Goal: Task Accomplishment & Management: Use online tool/utility

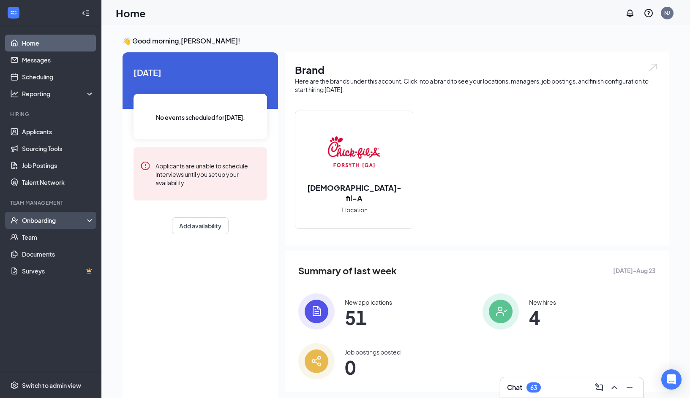
click at [55, 220] on div "Onboarding" at bounding box center [54, 220] width 65 height 8
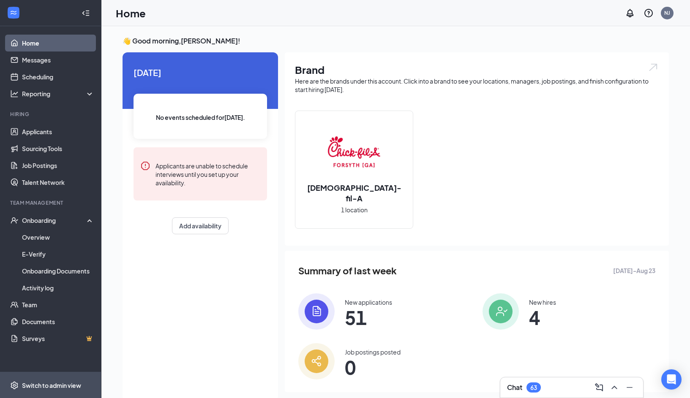
click at [49, 385] on div "Switch to admin view" at bounding box center [51, 386] width 59 height 8
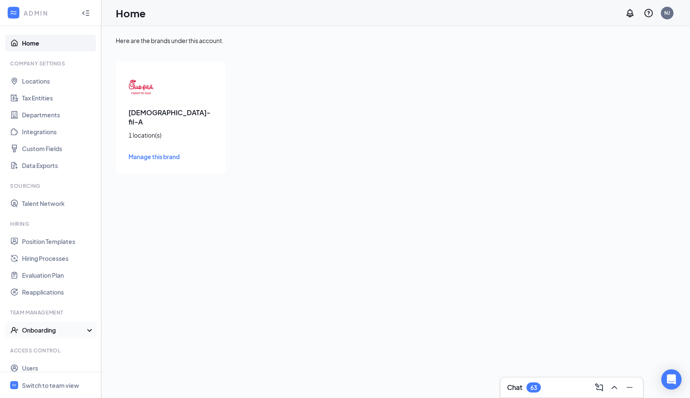
click at [87, 332] on div "Onboarding" at bounding box center [50, 330] width 101 height 17
click at [69, 344] on link "Onboarding Processes" at bounding box center [58, 347] width 72 height 17
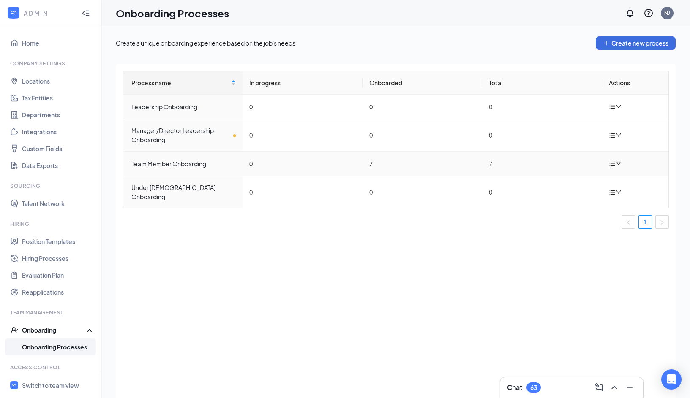
click at [618, 163] on icon "down" at bounding box center [619, 164] width 6 height 6
click at [568, 183] on div "Edit process" at bounding box center [572, 183] width 91 height 10
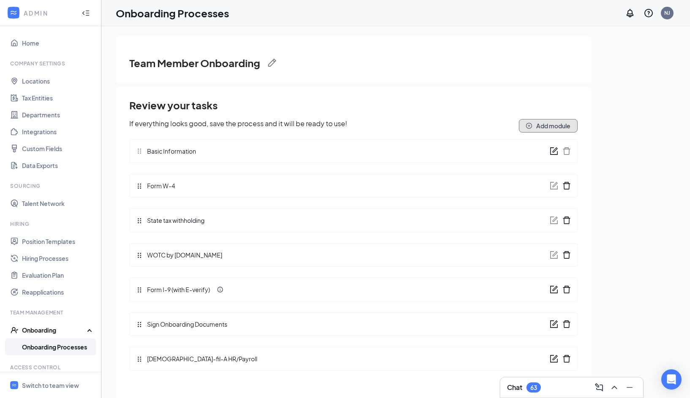
click at [554, 123] on button "Add module" at bounding box center [548, 126] width 59 height 14
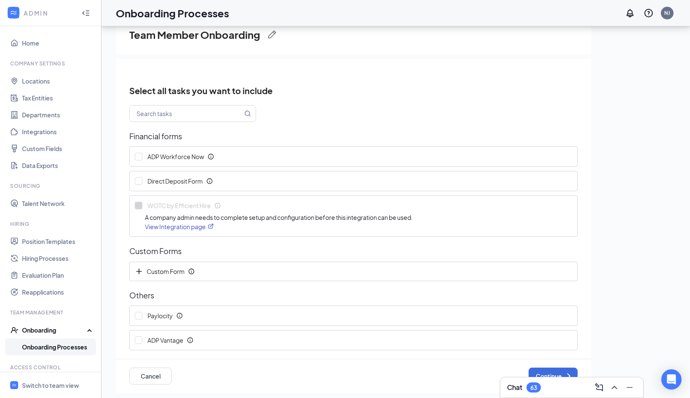
scroll to position [38, 0]
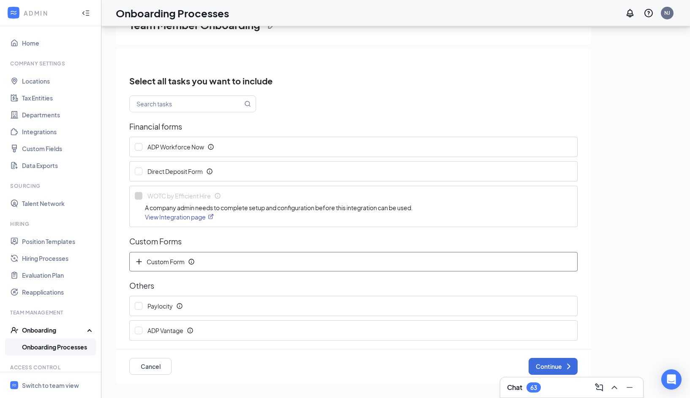
click at [191, 262] on icon "Info" at bounding box center [191, 262] width 7 height 7
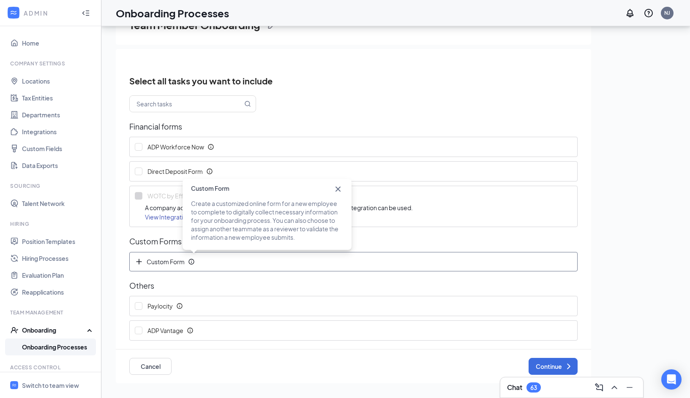
click at [140, 263] on icon "Plus" at bounding box center [139, 262] width 8 height 8
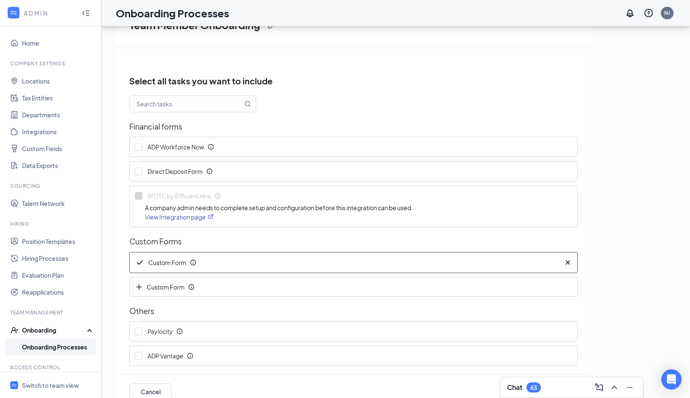
scroll to position [17, 0]
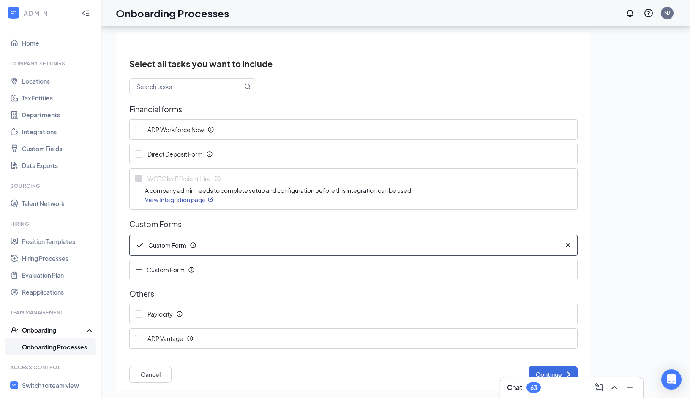
click at [216, 246] on div "Custom Form" at bounding box center [344, 245] width 419 height 10
click at [210, 154] on icon "Info" at bounding box center [209, 154] width 5 height 5
click at [358, 106] on icon "Cross" at bounding box center [357, 107] width 5 height 5
click at [552, 373] on button "Continue" at bounding box center [553, 374] width 49 height 17
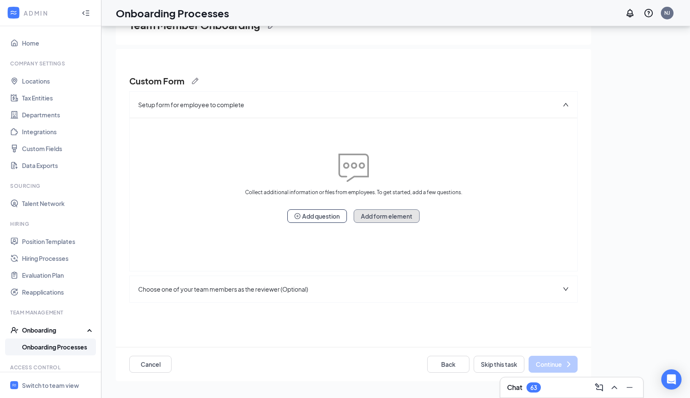
click at [383, 218] on button "Add form element" at bounding box center [387, 217] width 66 height 14
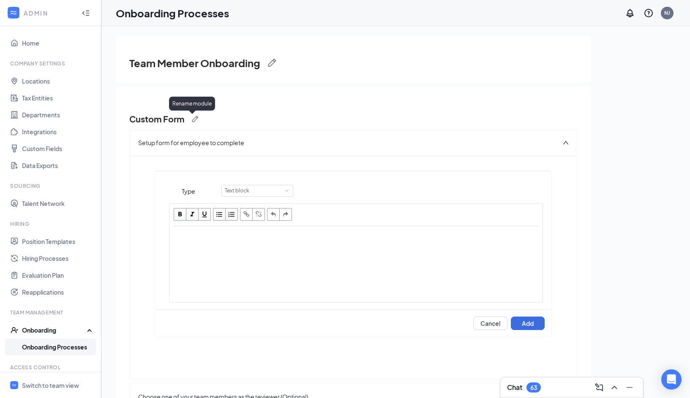
click at [197, 120] on img at bounding box center [195, 119] width 7 height 7
click at [196, 120] on input "Custom Form" at bounding box center [192, 121] width 127 height 17
type input "Join our Slack"
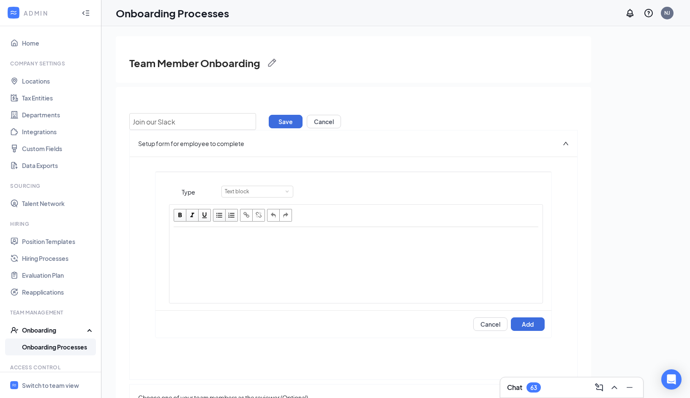
click at [310, 273] on div "Edit text" at bounding box center [356, 266] width 372 height 76
click at [320, 242] on div "Click this link and join our Slack communication app: [URL][DOMAIN_NAME]" at bounding box center [356, 237] width 365 height 10
drag, startPoint x: 336, startPoint y: 236, endPoint x: 334, endPoint y: 246, distance: 10.7
click at [334, 242] on div "Click this link and join our Slack communication app: [URL][DOMAIN_NAME]" at bounding box center [356, 237] width 365 height 10
click at [247, 218] on span "button" at bounding box center [246, 215] width 9 height 9
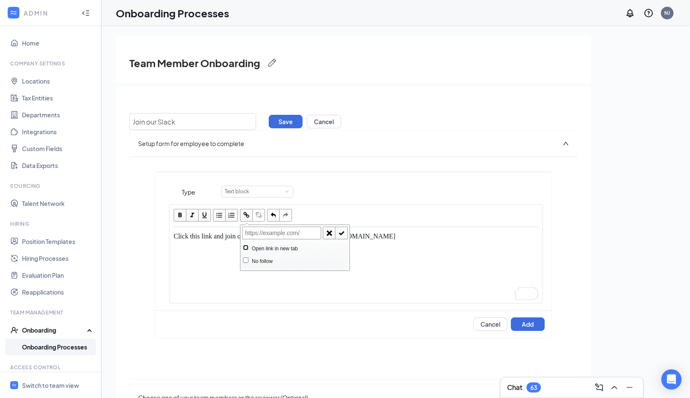
click at [246, 249] on input "Open link in new tab" at bounding box center [245, 247] width 5 height 5
checkbox input "true"
click at [259, 232] on input "text" at bounding box center [281, 233] width 79 height 13
paste input "[URL][DOMAIN_NAME]"
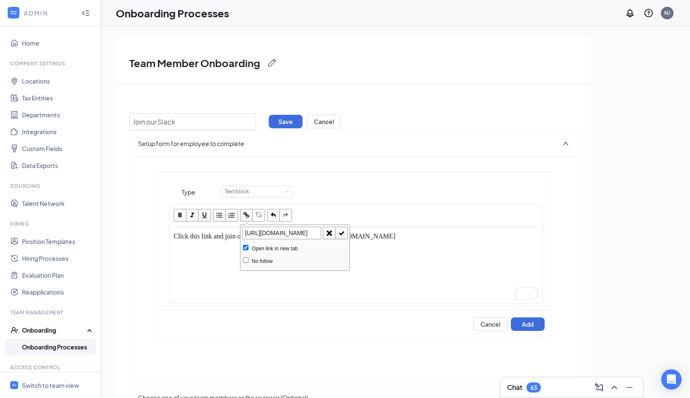
type input "[URL][DOMAIN_NAME]"
click at [341, 231] on span "button" at bounding box center [341, 233] width 9 height 9
click at [321, 256] on div "Click this link and join our Slack communication app: [URL][DOMAIN_NAME]" at bounding box center [356, 266] width 372 height 76
drag, startPoint x: 300, startPoint y: 248, endPoint x: 331, endPoint y: 239, distance: 32.5
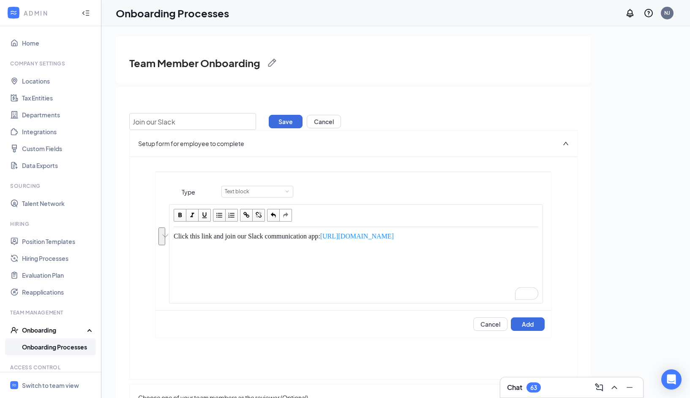
click at [331, 239] on div "Click this link and join our Slack communication app: [URL][DOMAIN_NAME]" at bounding box center [356, 237] width 365 height 10
drag, startPoint x: 254, startPoint y: 236, endPoint x: 330, endPoint y: 235, distance: 76.5
click at [318, 235] on span "Click this link and join our Slack communication app" at bounding box center [246, 236] width 145 height 7
click at [246, 215] on span "button" at bounding box center [246, 215] width 9 height 9
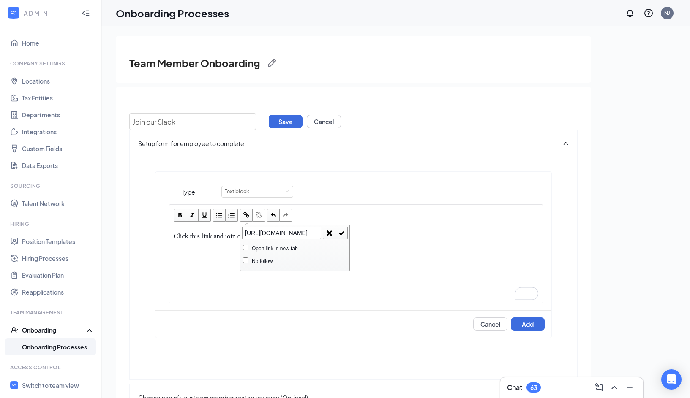
type input "[URL][DOMAIN_NAME]"
click at [247, 246] on input "Open link in new tab" at bounding box center [245, 247] width 5 height 5
checkbox input "true"
click at [340, 232] on span "button" at bounding box center [341, 233] width 9 height 9
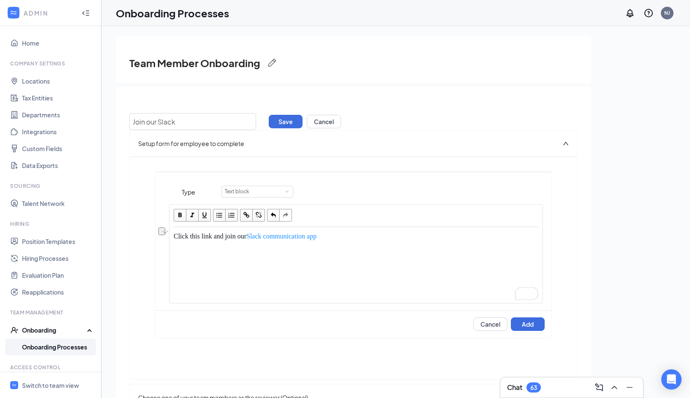
click at [344, 255] on div "Click this link and join our Slack communication app" at bounding box center [356, 266] width 372 height 76
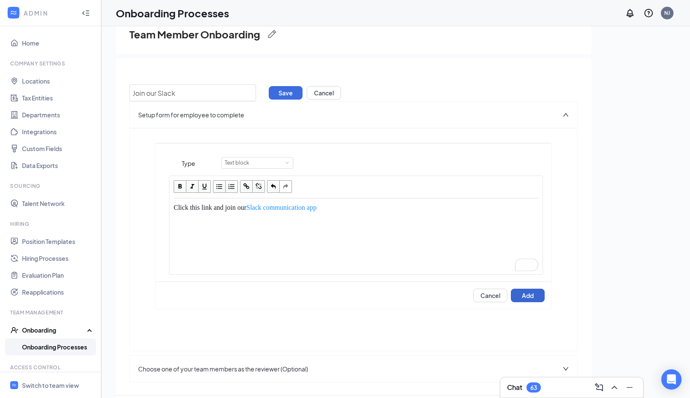
scroll to position [38, 0]
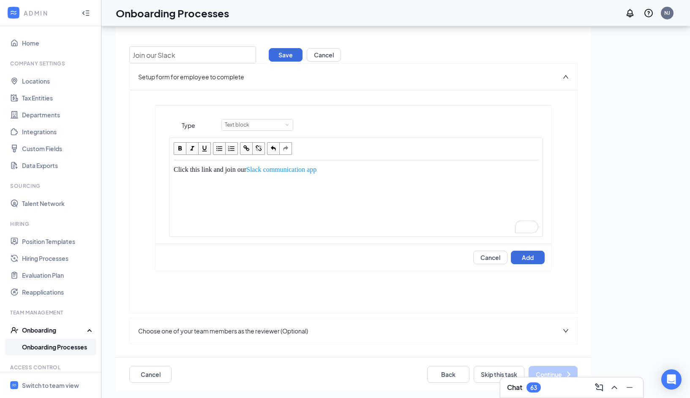
click at [566, 331] on icon "down" at bounding box center [566, 331] width 6 height 6
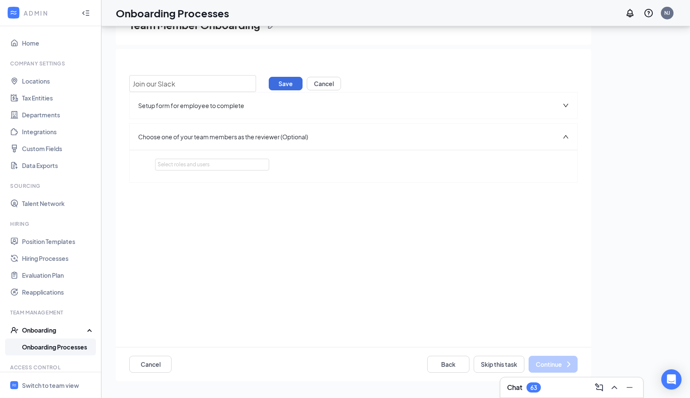
click at [564, 134] on icon "up" at bounding box center [566, 137] width 6 height 6
click at [567, 105] on icon "down" at bounding box center [565, 105] width 5 height 3
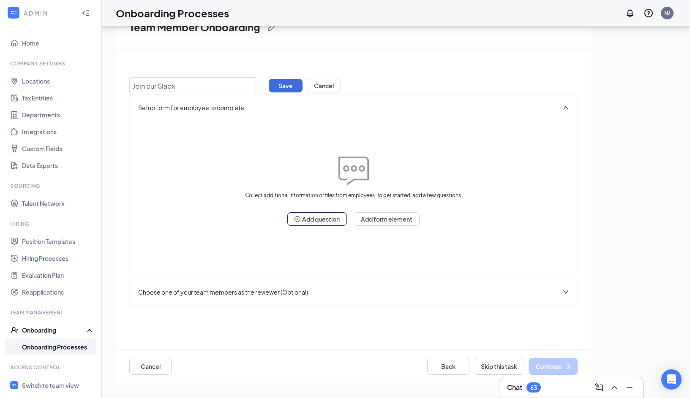
scroll to position [38, 0]
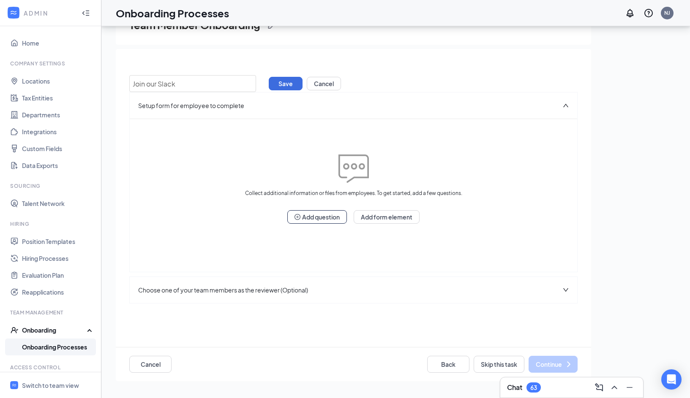
click at [567, 107] on icon "up" at bounding box center [566, 106] width 6 height 6
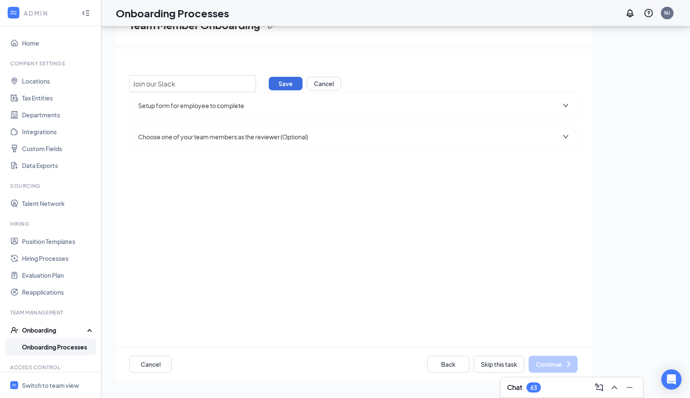
click at [567, 107] on icon "down" at bounding box center [566, 106] width 6 height 6
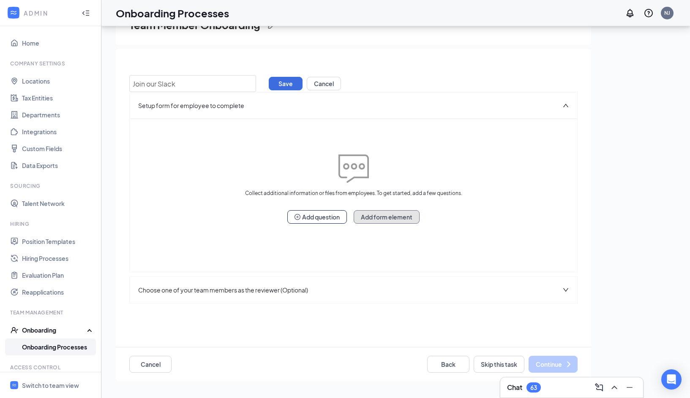
click at [402, 216] on button "Add form element" at bounding box center [387, 217] width 66 height 14
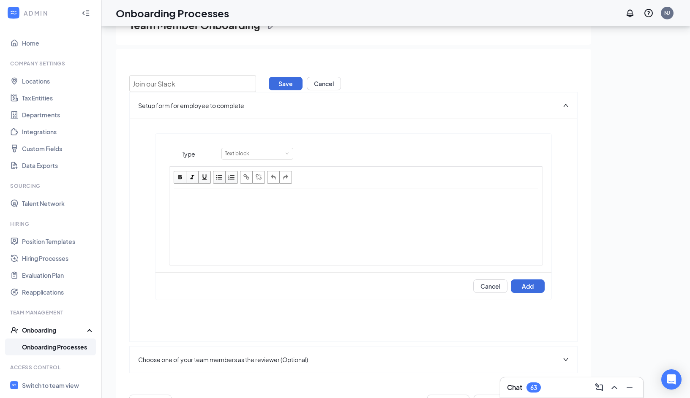
click at [310, 205] on div "Edit text" at bounding box center [356, 228] width 372 height 76
click at [332, 197] on div "Click this link to join our communication app, Slack." at bounding box center [356, 199] width 365 height 10
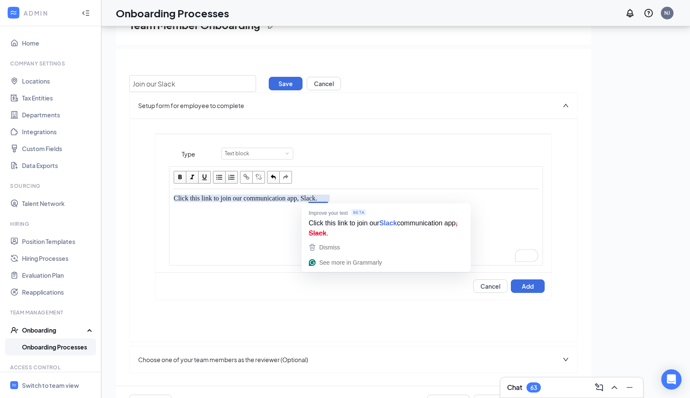
click at [313, 197] on span "Click this link to join our communication app, Slack." at bounding box center [246, 198] width 144 height 7
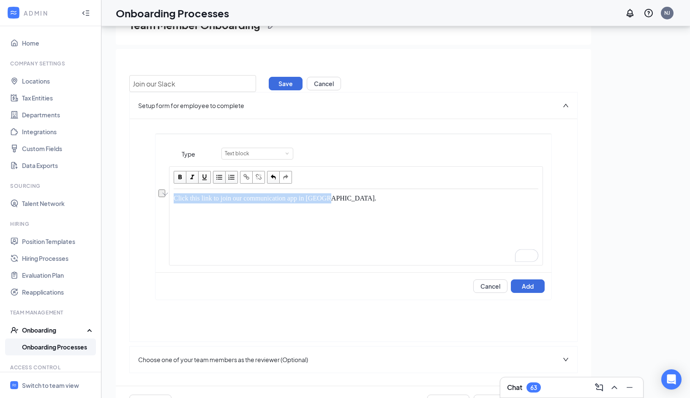
drag, startPoint x: 341, startPoint y: 196, endPoint x: 174, endPoint y: 196, distance: 166.9
click at [174, 196] on div "Click this link to join our communication app in [GEOGRAPHIC_DATA]." at bounding box center [356, 199] width 365 height 10
click at [247, 178] on span "button" at bounding box center [246, 177] width 9 height 9
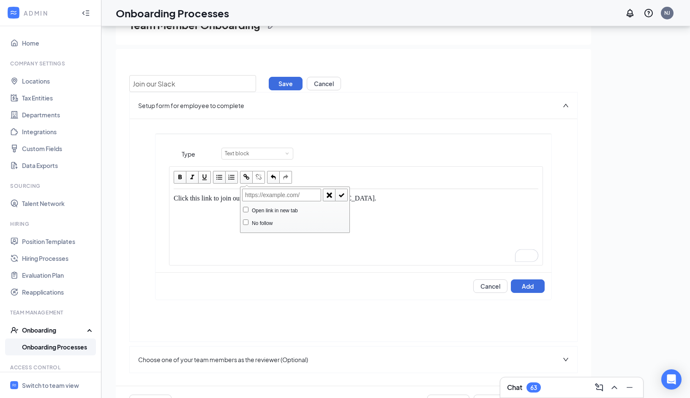
click at [265, 199] on input "text" at bounding box center [281, 195] width 79 height 13
type input "[URL][DOMAIN_NAME]"
click at [265, 214] on div "Open link in new tab" at bounding box center [295, 210] width 104 height 9
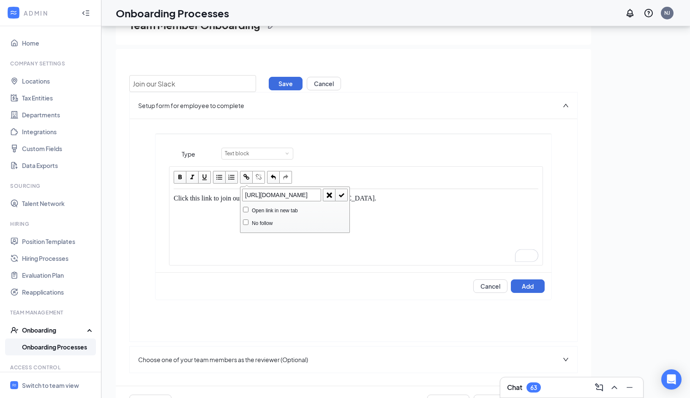
click at [267, 213] on span "Open link in new tab" at bounding box center [275, 211] width 46 height 6
click at [248, 213] on input "Open link in new tab" at bounding box center [245, 209] width 5 height 5
checkbox input "true"
click at [341, 195] on span "button" at bounding box center [341, 195] width 9 height 9
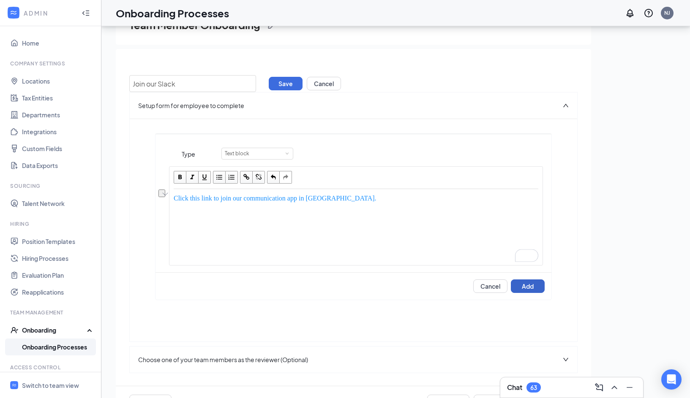
click at [530, 289] on button "Add" at bounding box center [528, 287] width 34 height 14
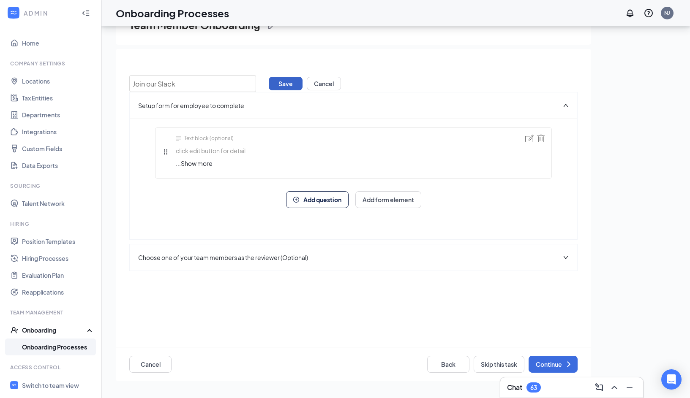
click at [284, 85] on button "Save" at bounding box center [286, 84] width 34 height 14
click at [204, 162] on span "Show more" at bounding box center [197, 163] width 32 height 8
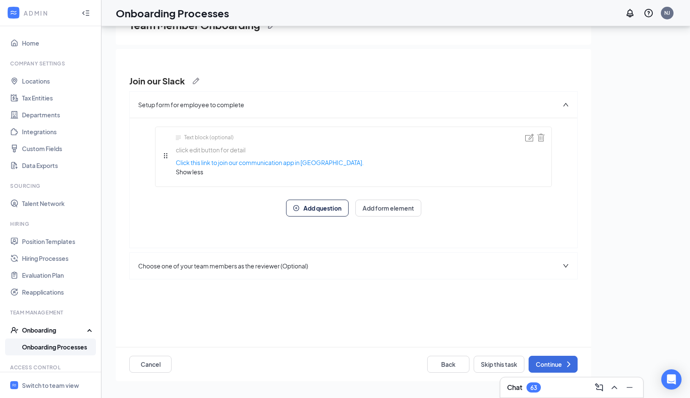
click at [321, 207] on span "Add question" at bounding box center [322, 208] width 38 height 6
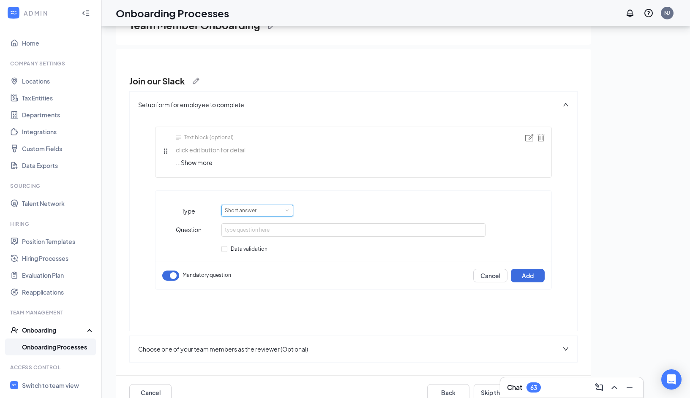
click at [251, 212] on div "Short answer" at bounding box center [244, 210] width 38 height 11
click at [262, 235] on li "Checkboxes" at bounding box center [257, 234] width 72 height 14
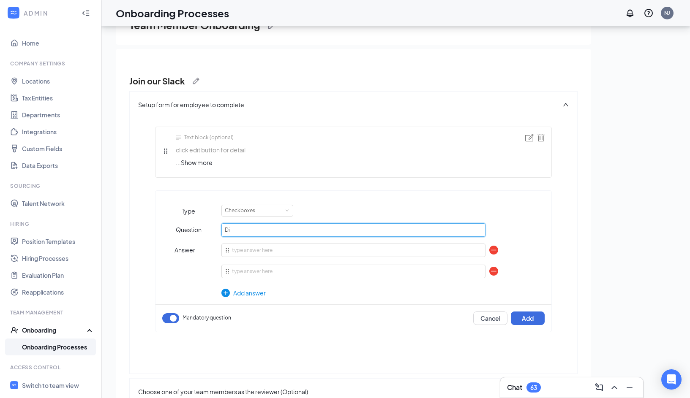
type input "D"
type input "A"
type input "D"
drag, startPoint x: 326, startPoint y: 231, endPoint x: 220, endPoint y: 227, distance: 106.5
click at [220, 227] on div "Question Are you able to access your Slack account" at bounding box center [354, 231] width 396 height 14
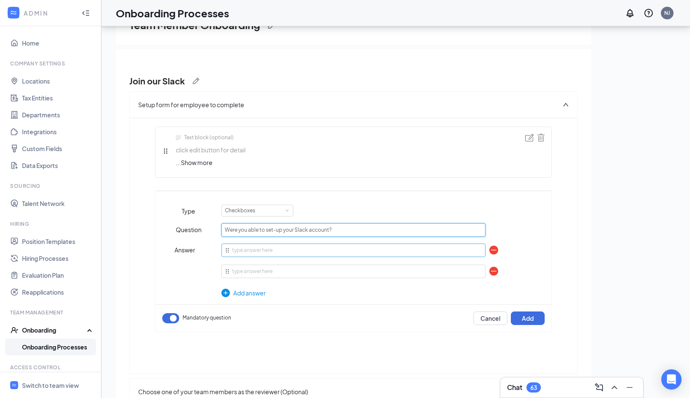
type input "Were you able to set-up your Slack account?"
click at [233, 248] on input "text" at bounding box center [353, 251] width 264 height 14
type input "Yes! Wahoo!"
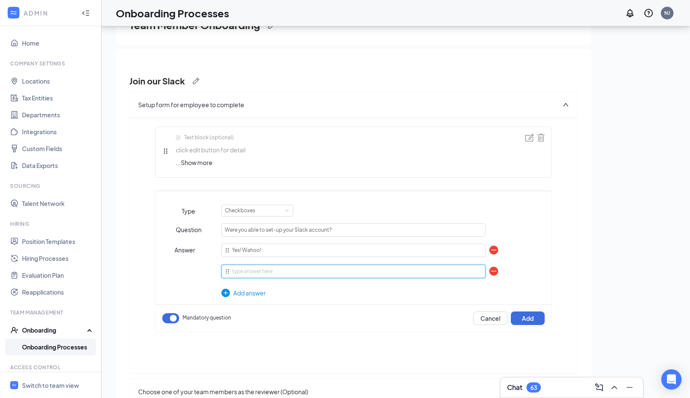
click at [242, 265] on input "text" at bounding box center [353, 272] width 264 height 14
type input "No, I will get help at orientation."
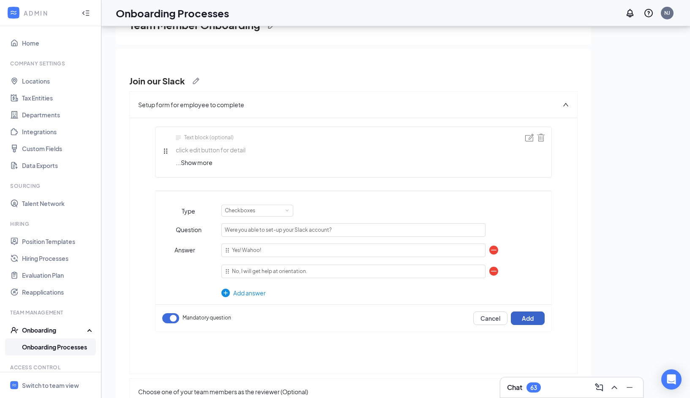
click at [531, 319] on button "Add" at bounding box center [528, 319] width 34 height 14
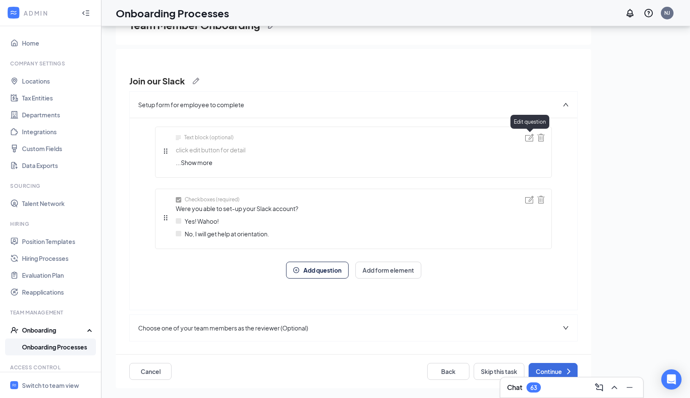
click at [531, 139] on img at bounding box center [529, 138] width 8 height 8
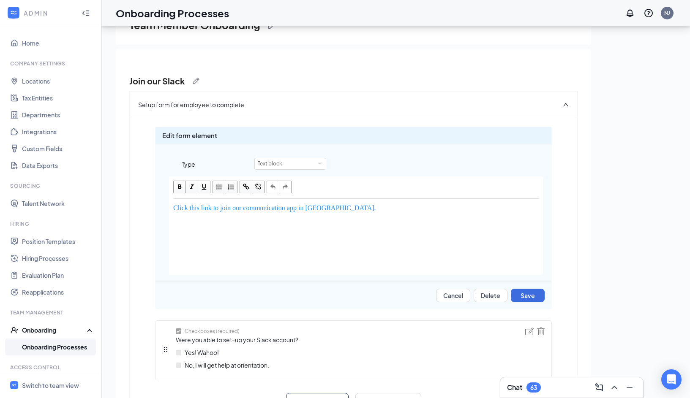
click at [206, 136] on span "Edit form element" at bounding box center [189, 136] width 55 height 10
click at [525, 294] on button "Save" at bounding box center [528, 296] width 34 height 14
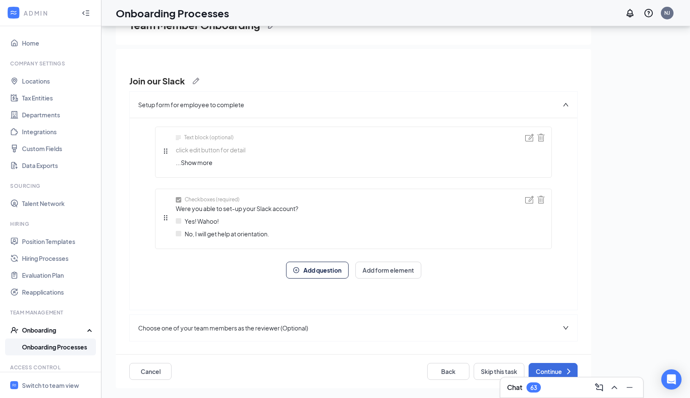
click at [209, 164] on span "Show more" at bounding box center [197, 163] width 32 height 8
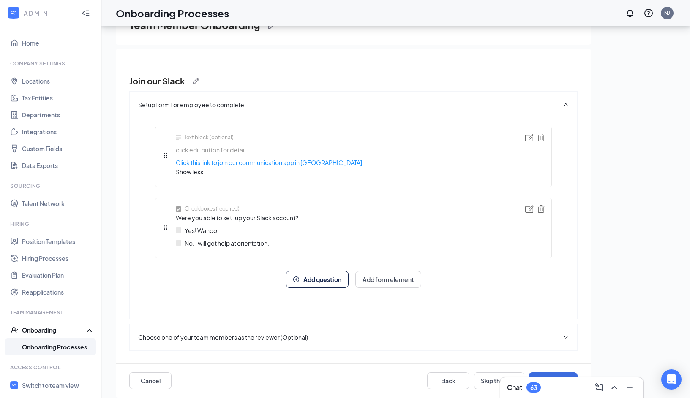
scroll to position [6, 0]
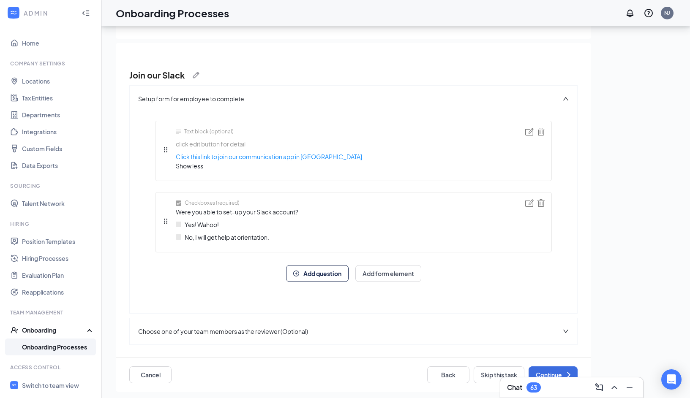
click at [411, 331] on div "Choose one of your team members as the reviewer (Optional)" at bounding box center [354, 332] width 448 height 26
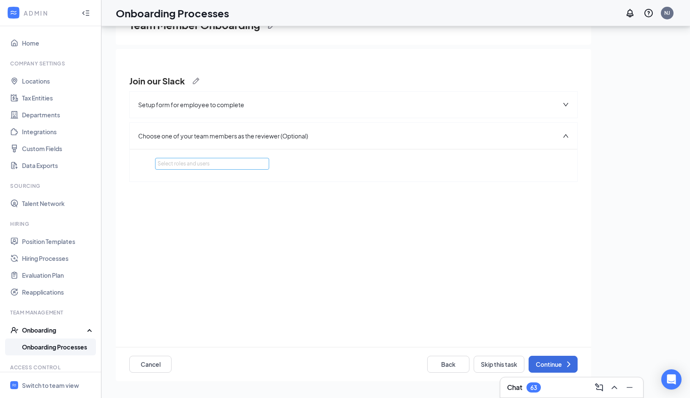
click at [225, 165] on div "Select roles and users" at bounding box center [210, 164] width 104 height 8
click at [166, 205] on input "checkbox" at bounding box center [165, 207] width 6 height 6
checkbox input "true"
click at [166, 194] on input "checkbox" at bounding box center [165, 193] width 6 height 6
checkbox input "true"
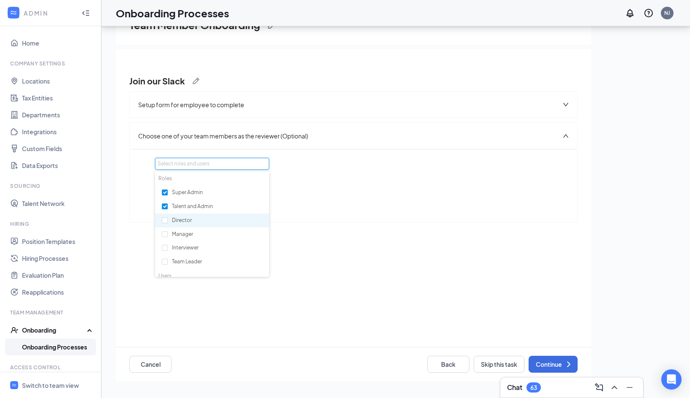
click at [210, 218] on div "Director" at bounding box center [212, 221] width 114 height 14
checkbox input "true"
click at [319, 226] on div "The form can be reviewed by: Talent and Admin or Super Admin or Director" at bounding box center [353, 201] width 397 height 57
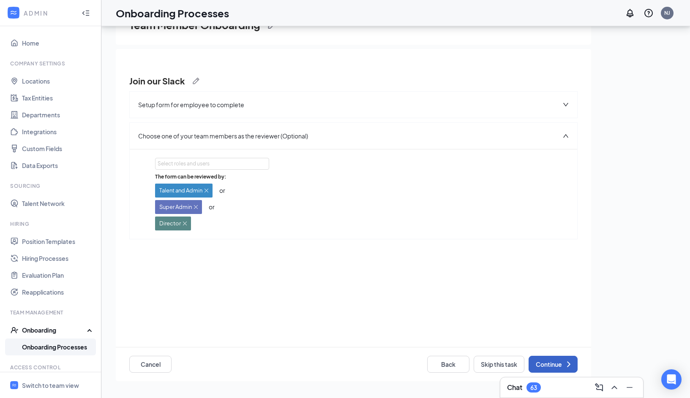
click at [554, 363] on button "Continue" at bounding box center [553, 364] width 49 height 17
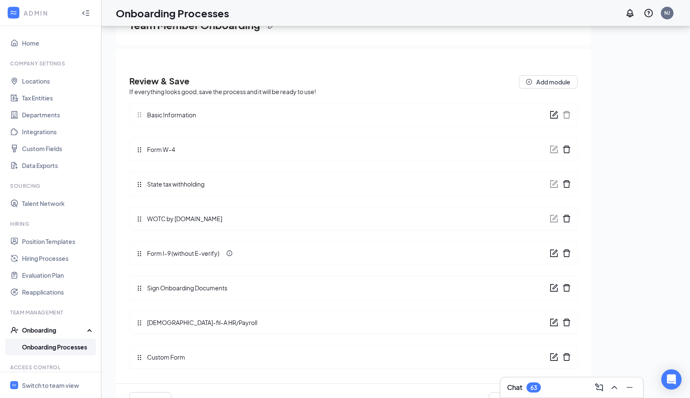
scroll to position [26, 0]
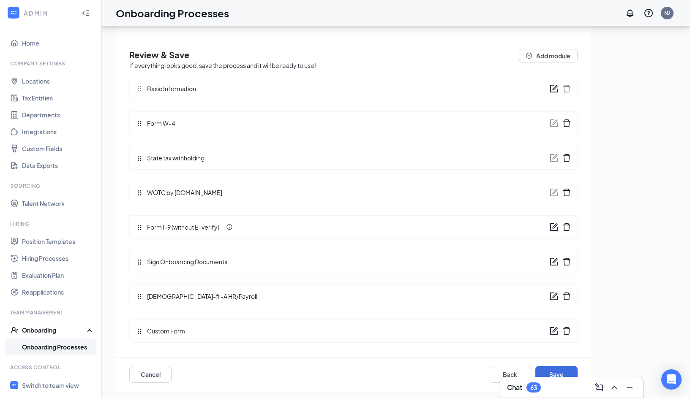
click at [553, 333] on icon "form" at bounding box center [554, 331] width 8 height 8
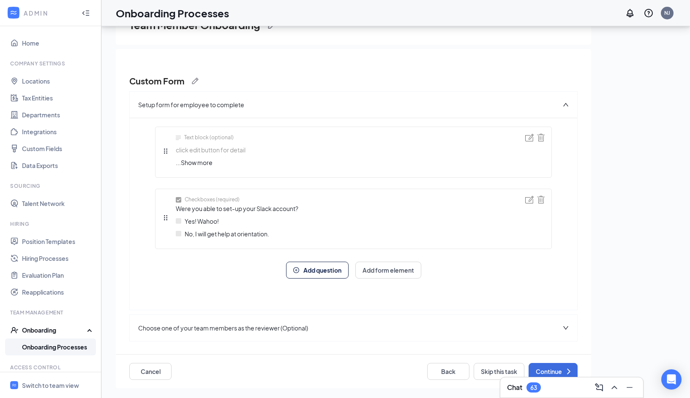
click at [179, 84] on h3 "Custom Form" at bounding box center [156, 81] width 55 height 12
click at [195, 83] on img at bounding box center [195, 81] width 7 height 7
click at [186, 81] on input "Custom Form" at bounding box center [192, 83] width 127 height 17
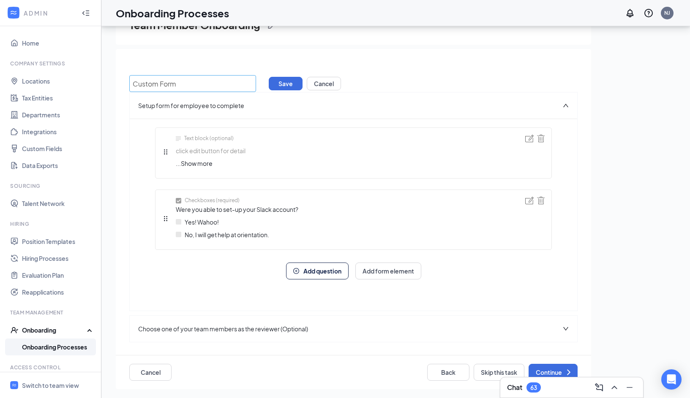
click at [186, 81] on input "Custom Form" at bounding box center [192, 83] width 127 height 17
type input "S"
type input "Slack Invite Link"
click at [285, 85] on button "Save" at bounding box center [286, 84] width 34 height 14
click at [557, 368] on button "Continue" at bounding box center [553, 371] width 49 height 17
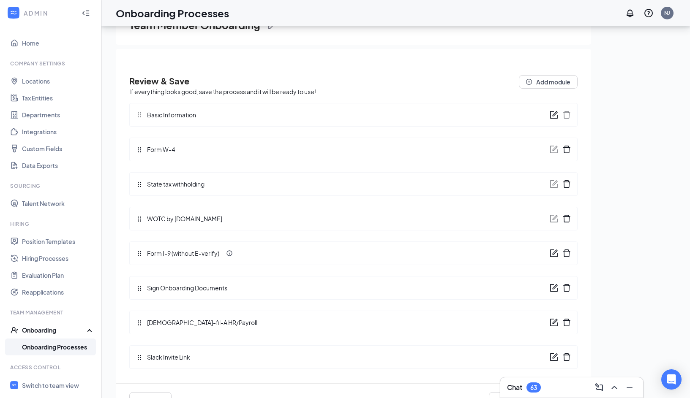
scroll to position [26, 0]
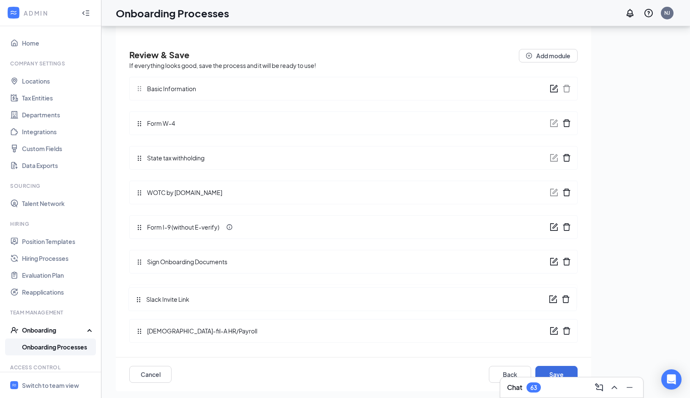
drag, startPoint x: 139, startPoint y: 331, endPoint x: 138, endPoint y: 299, distance: 32.1
click at [138, 299] on div "Review & Save If everything looks good, save the process and it will be ready t…" at bounding box center [353, 199] width 448 height 300
click at [554, 371] on button "Save" at bounding box center [556, 374] width 42 height 17
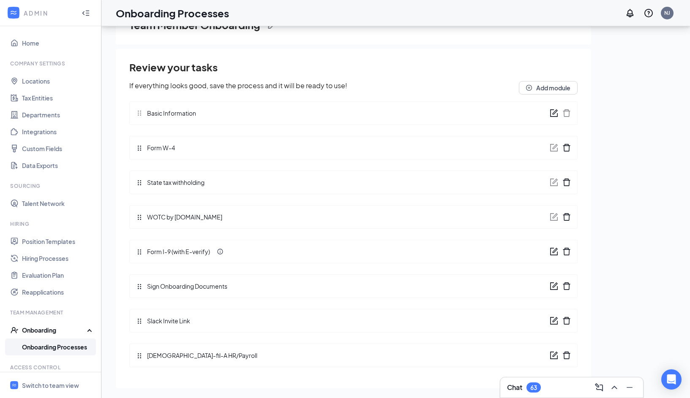
scroll to position [0, 0]
